Goal: Register for event/course

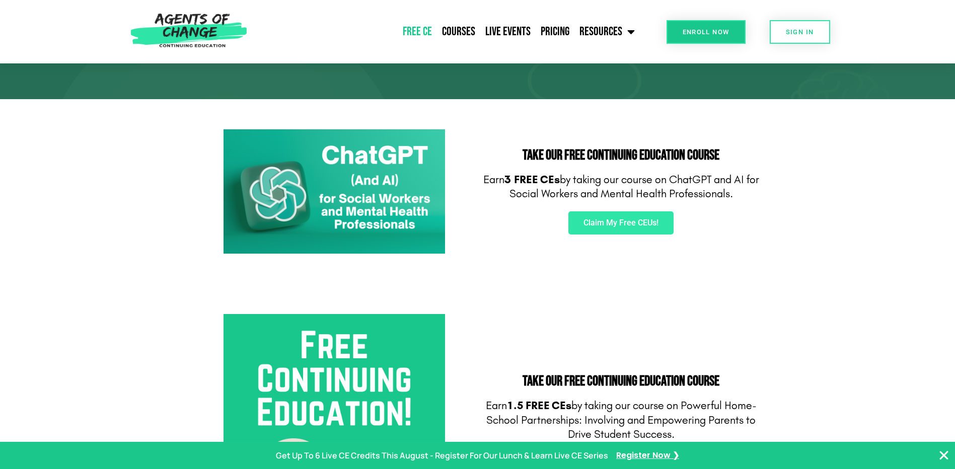
scroll to position [50, 0]
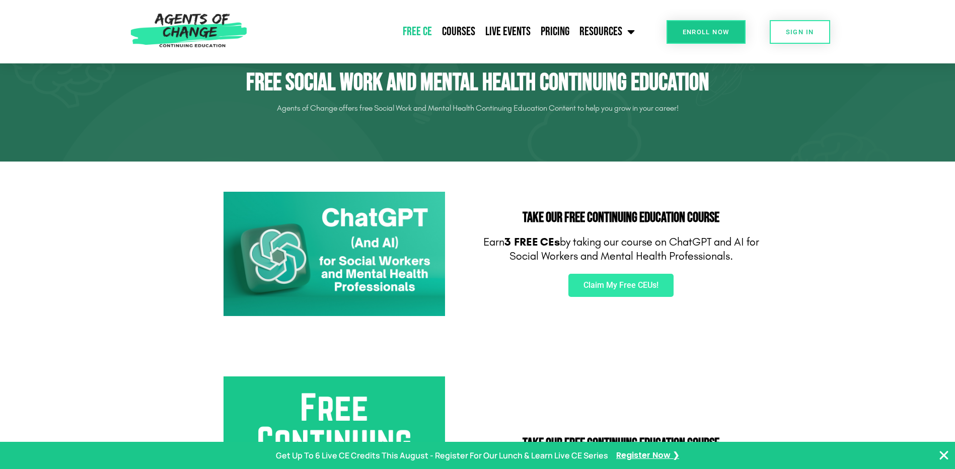
click at [356, 230] on img at bounding box center [335, 254] width 222 height 125
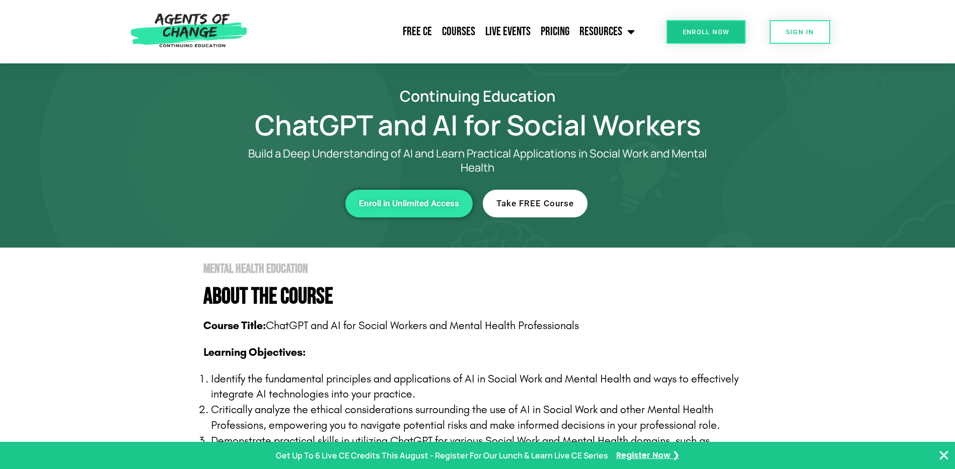
drag, startPoint x: 715, startPoint y: 218, endPoint x: 713, endPoint y: 208, distance: 10.4
click at [715, 218] on div "Take FREE Course" at bounding box center [621, 204] width 287 height 38
click at [416, 31] on link "Free CE" at bounding box center [417, 31] width 39 height 25
